Goal: Information Seeking & Learning: Learn about a topic

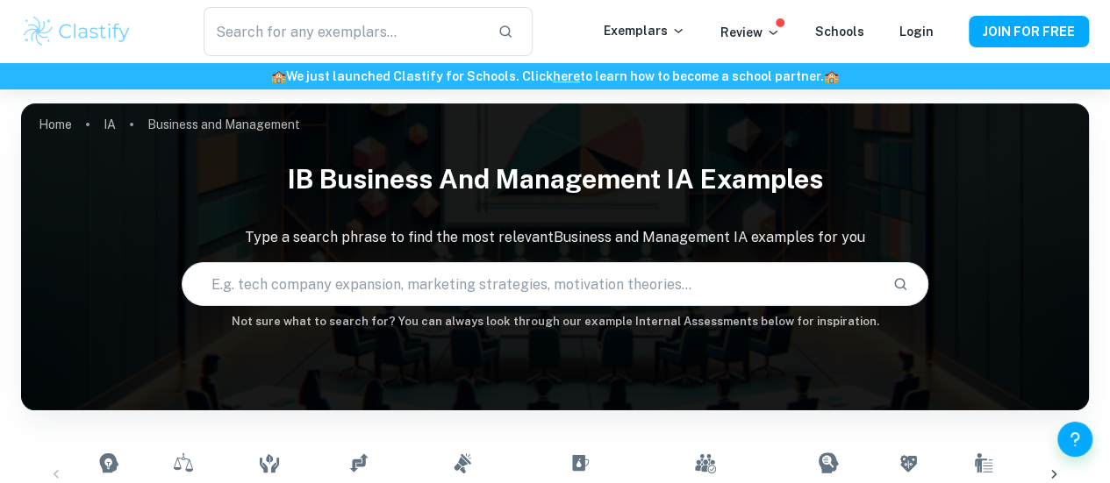
scroll to position [260, 0]
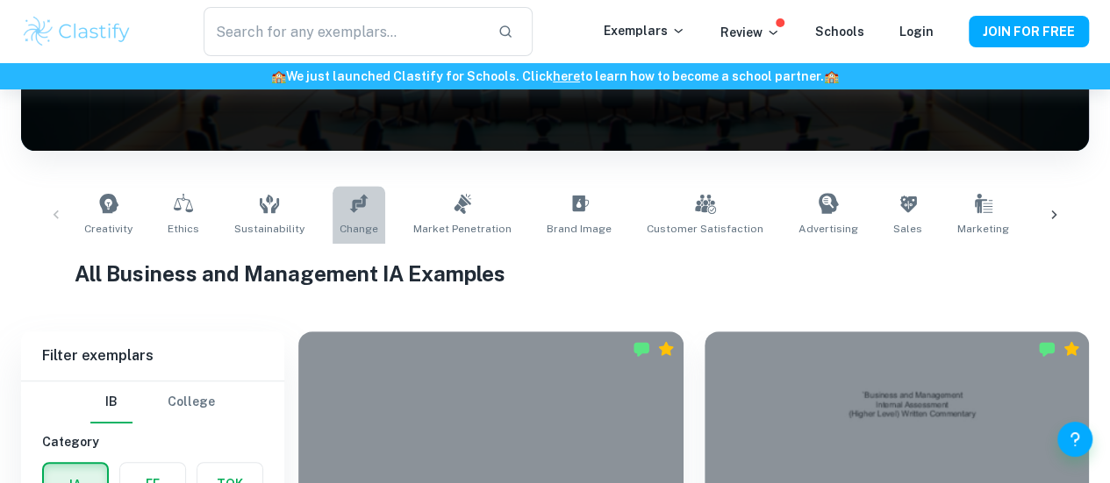
click at [340, 208] on link "Change" at bounding box center [359, 215] width 53 height 58
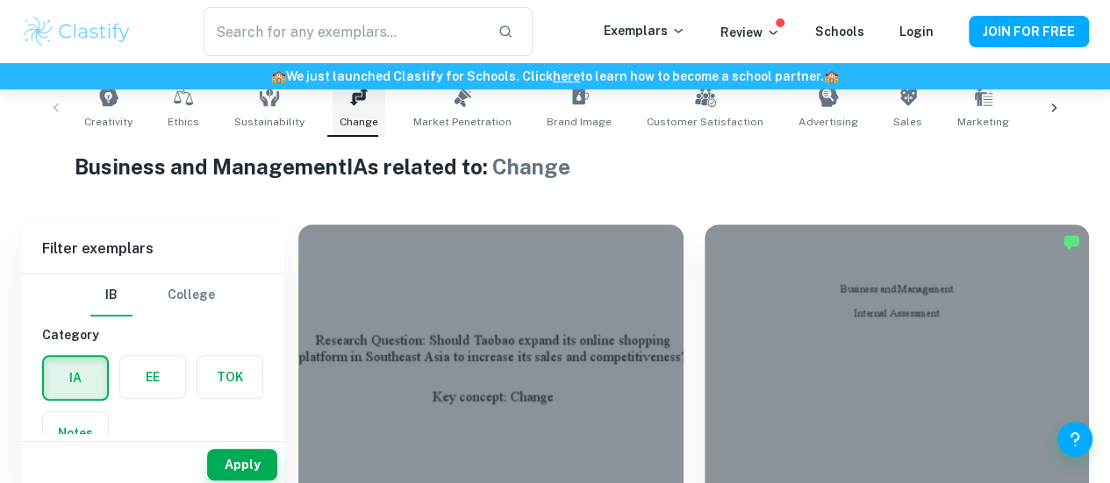
scroll to position [516, 0]
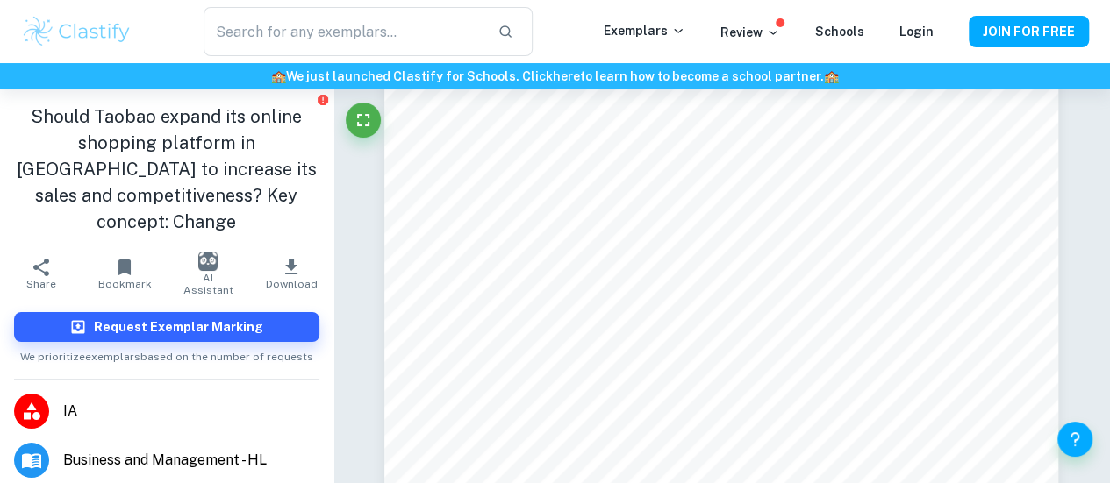
scroll to position [1055, 0]
click at [211, 268] on button "AI Assistant" at bounding box center [208, 273] width 83 height 49
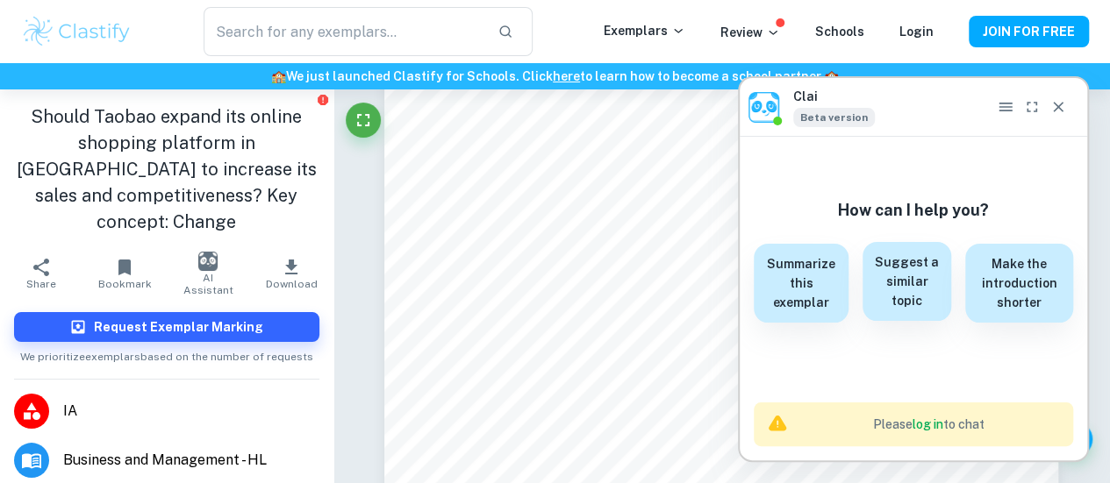
click at [920, 304] on h6 "Suggest a similar topic" at bounding box center [907, 282] width 68 height 58
click at [1057, 109] on icon "Close" at bounding box center [1058, 107] width 11 height 11
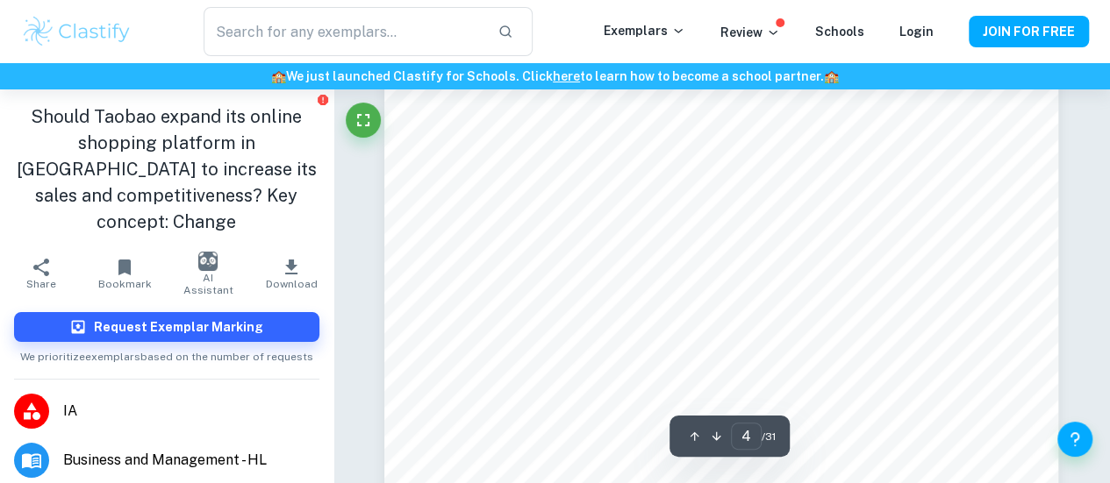
scroll to position [2952, 0]
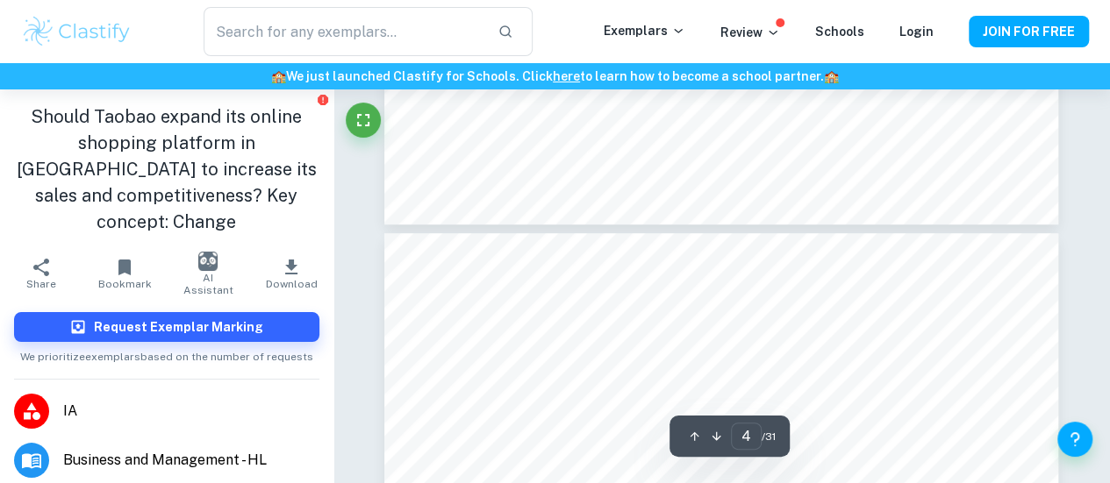
type input "5"
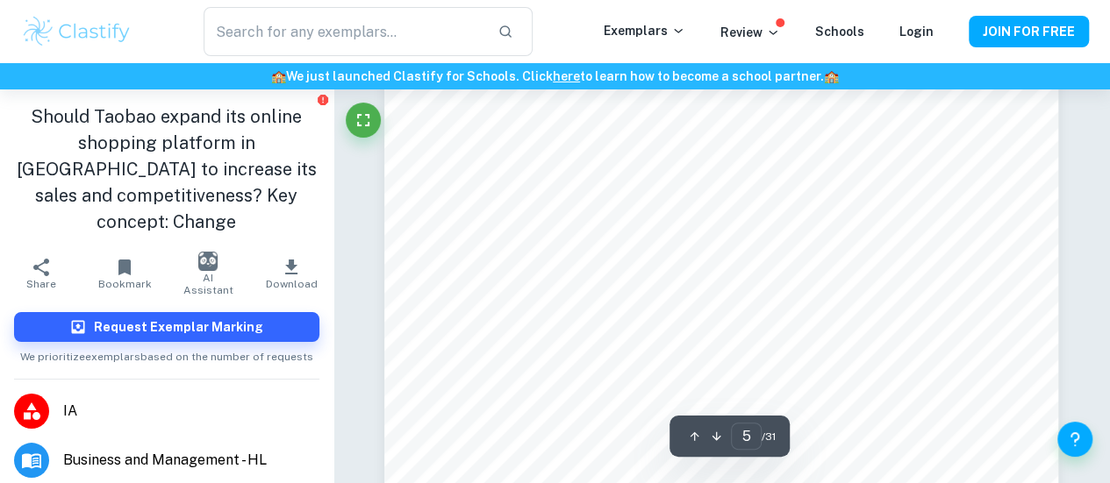
scroll to position [3905, 0]
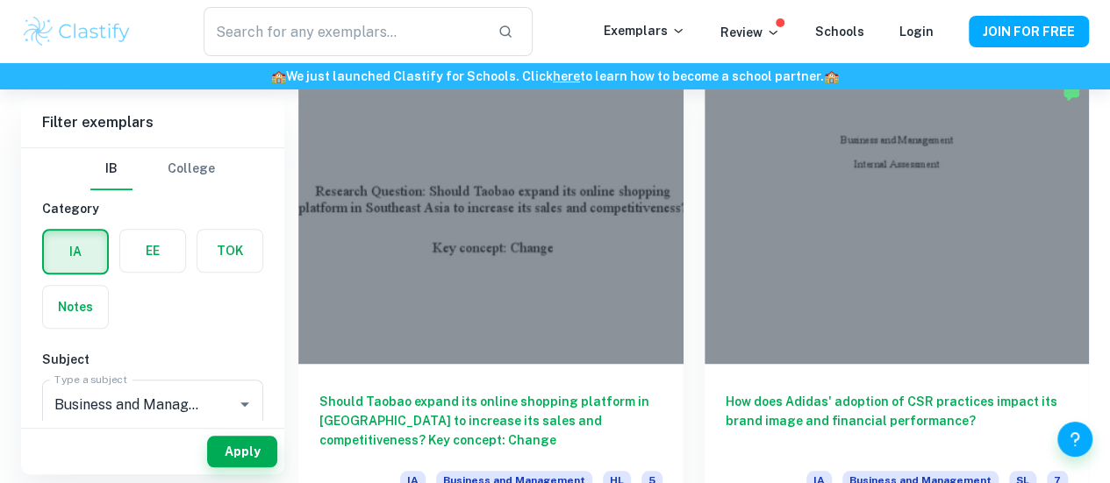
scroll to position [516, 0]
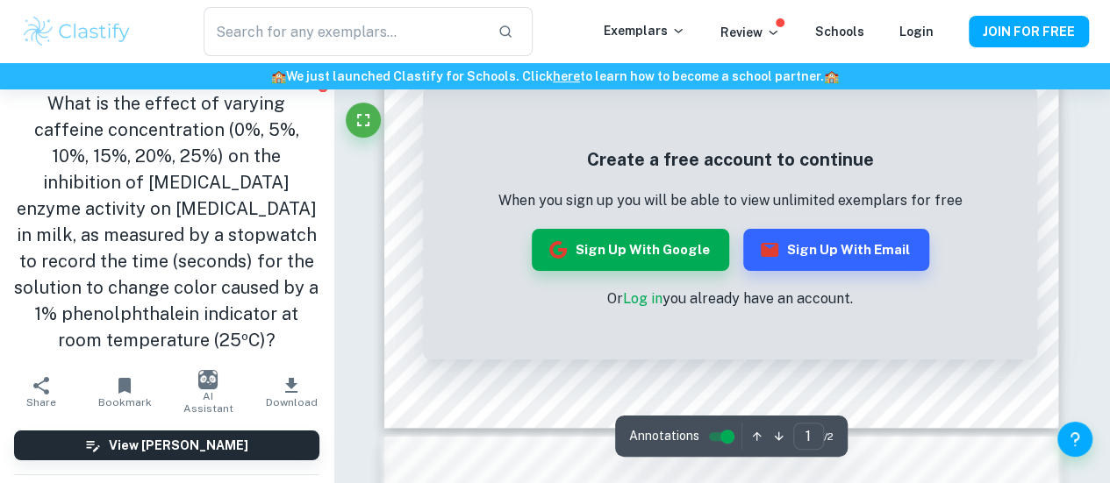
scroll to position [948, 0]
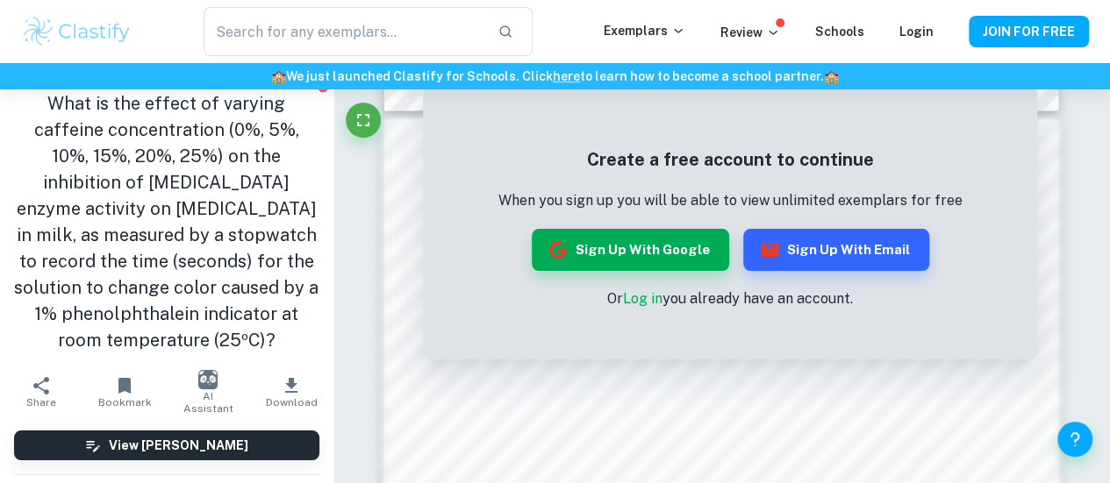
click at [1076, 63] on div "🏫 We just launched Clastify for Schools. Click here to learn how to become a sc…" at bounding box center [555, 76] width 1110 height 26
